Goal: Task Accomplishment & Management: Use online tool/utility

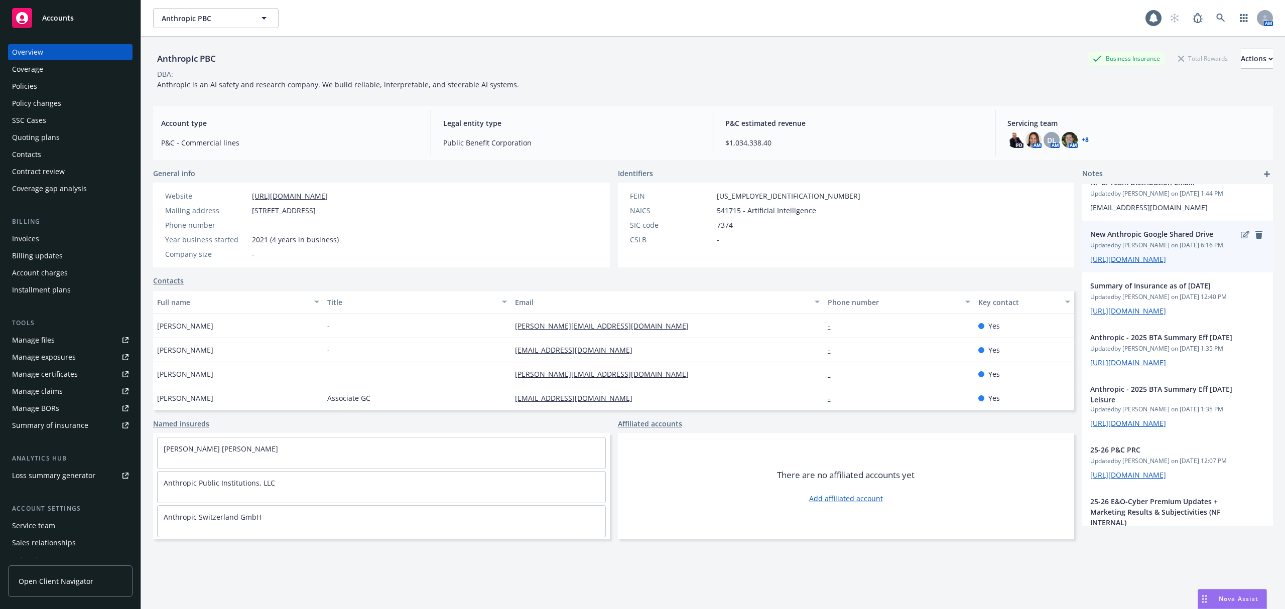
scroll to position [398, 0]
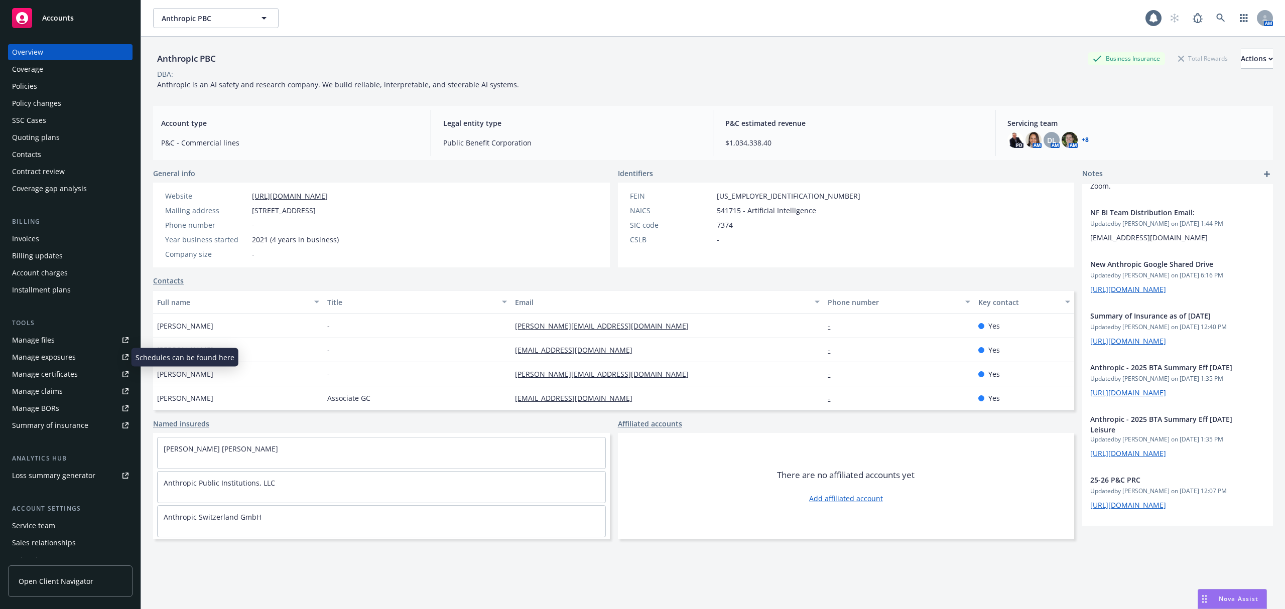
click at [77, 338] on link "Manage files" at bounding box center [70, 340] width 124 height 16
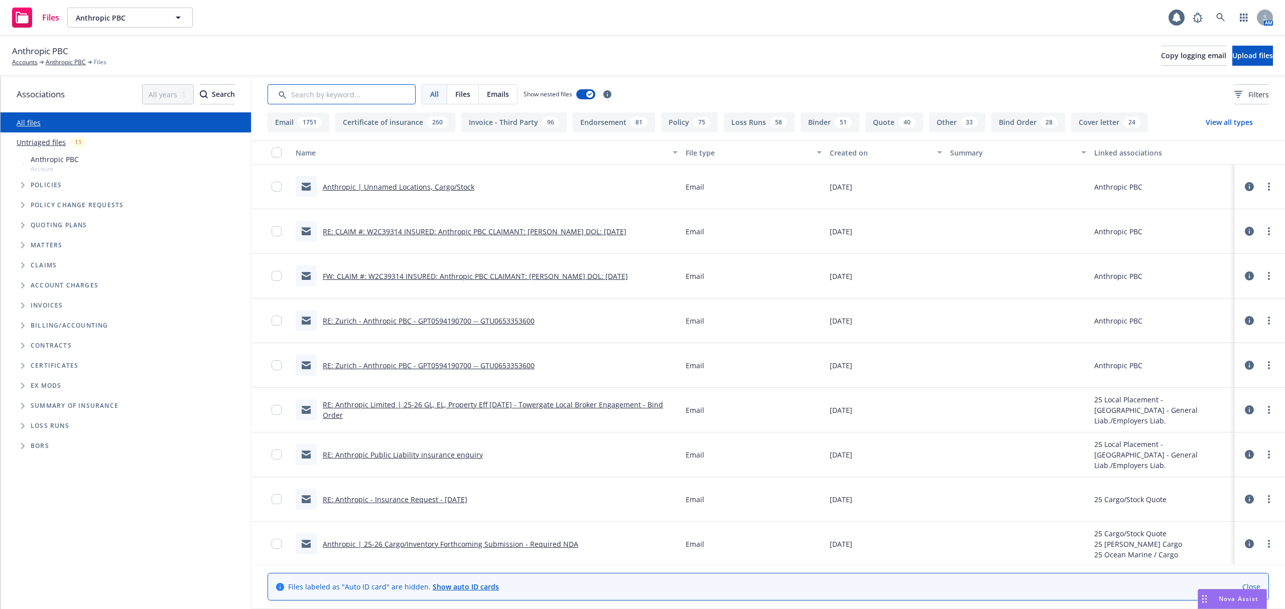
click at [365, 97] on input "Search by keyword..." at bounding box center [342, 94] width 148 height 20
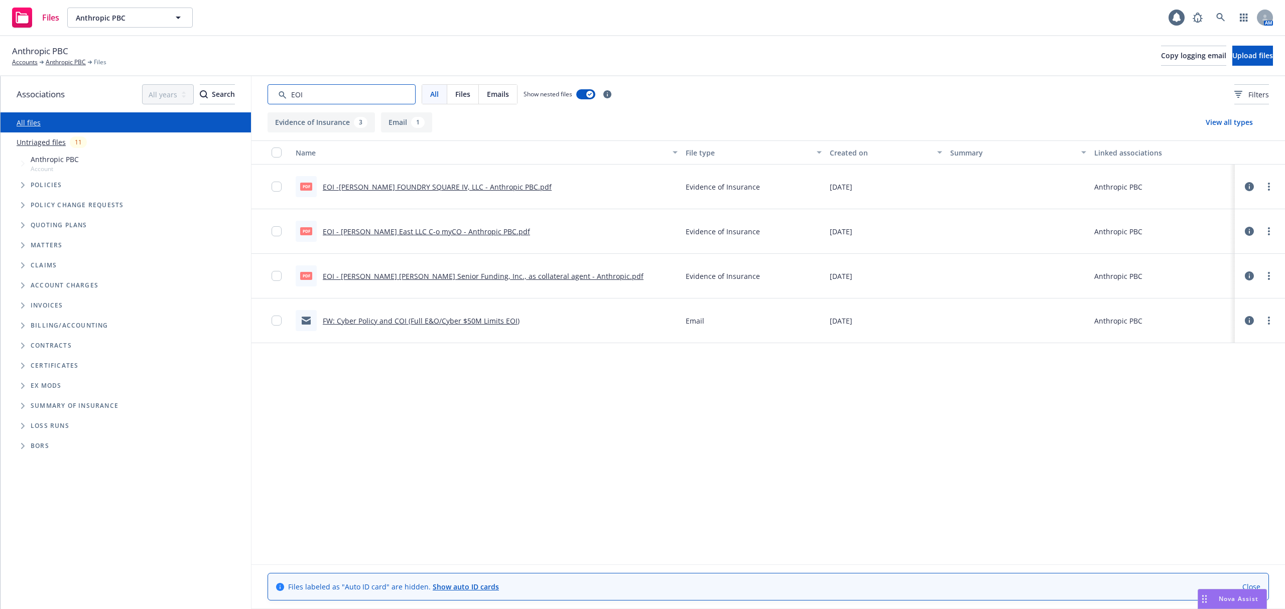
type input "EOI"
